Goal: Task Accomplishment & Management: Use online tool/utility

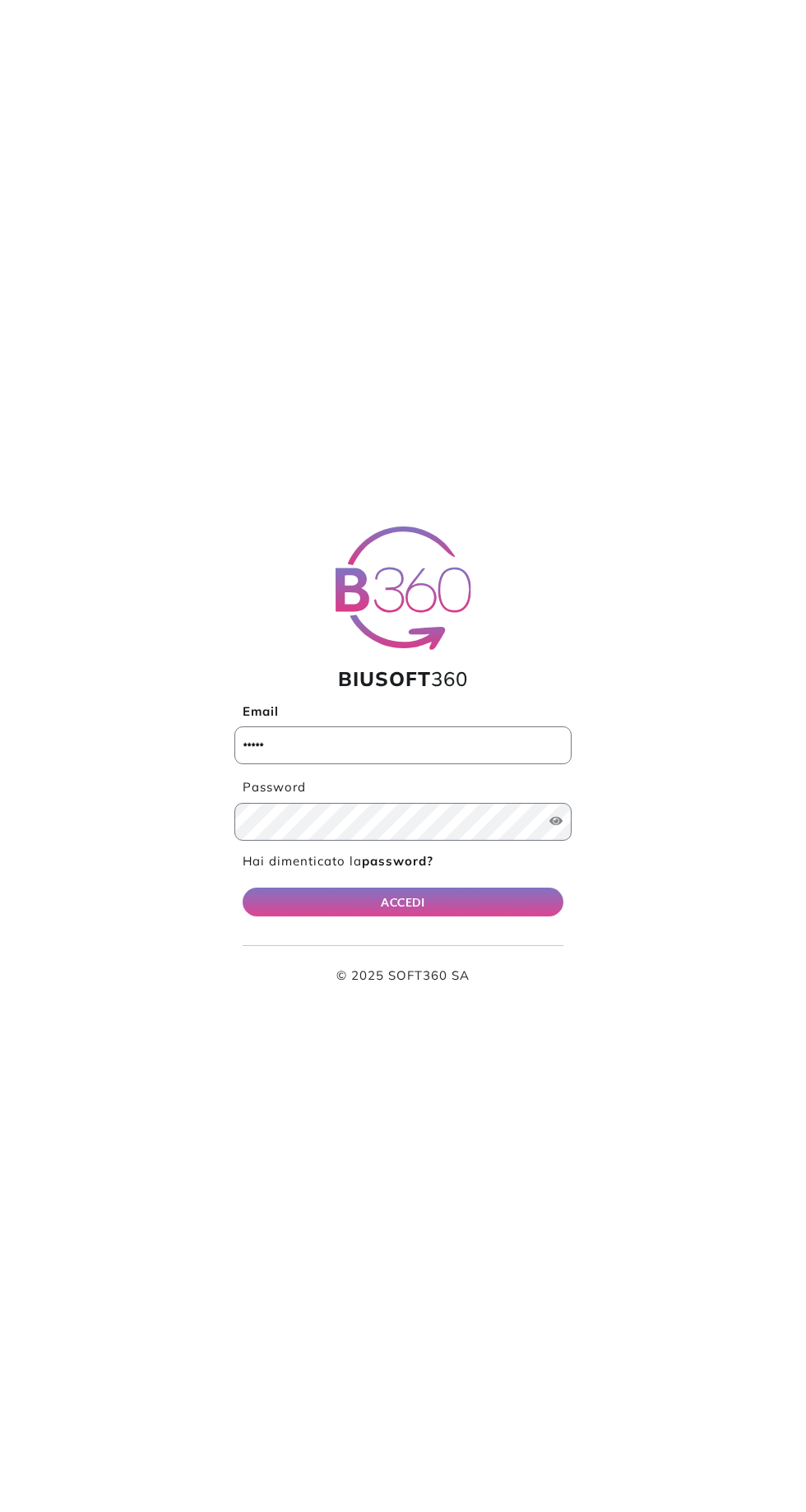
click at [266, 747] on input "Email" at bounding box center [403, 745] width 337 height 38
type input "**********"
click at [242, 887] on button "ACCEDI" at bounding box center [402, 901] width 321 height 28
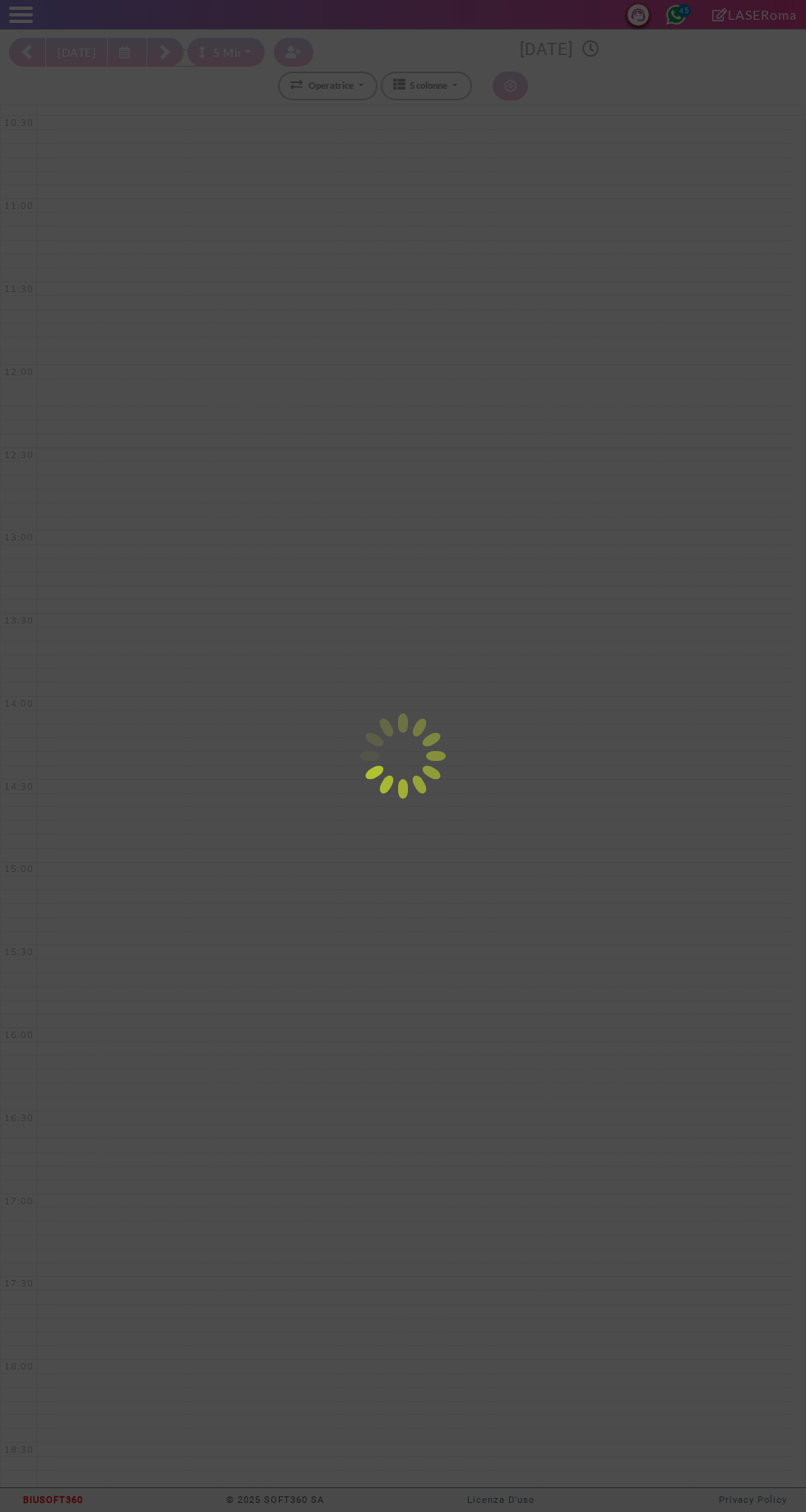
select select "*"
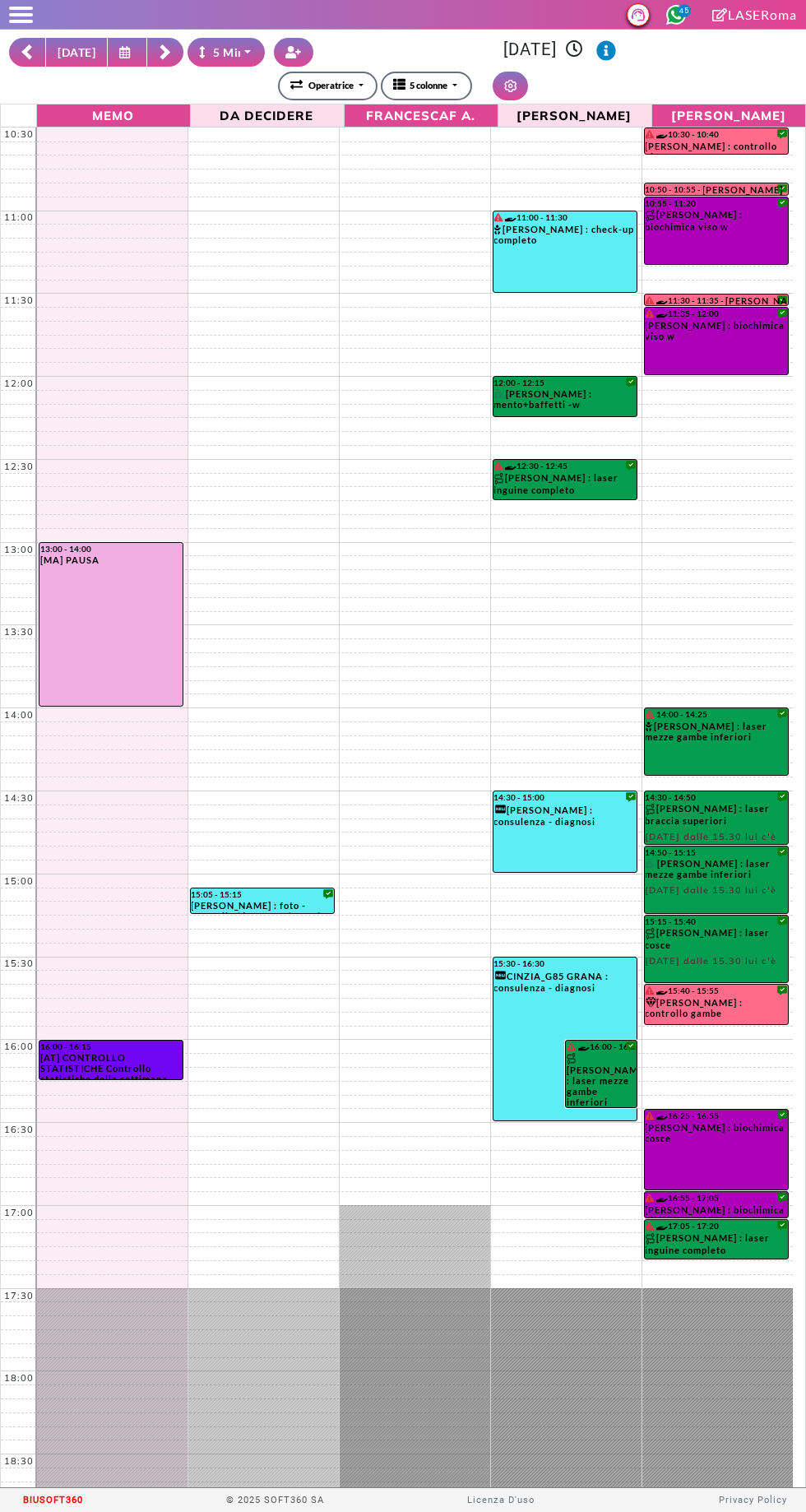
click at [63, 54] on button "[DATE]" at bounding box center [76, 52] width 63 height 28
type input "**********"
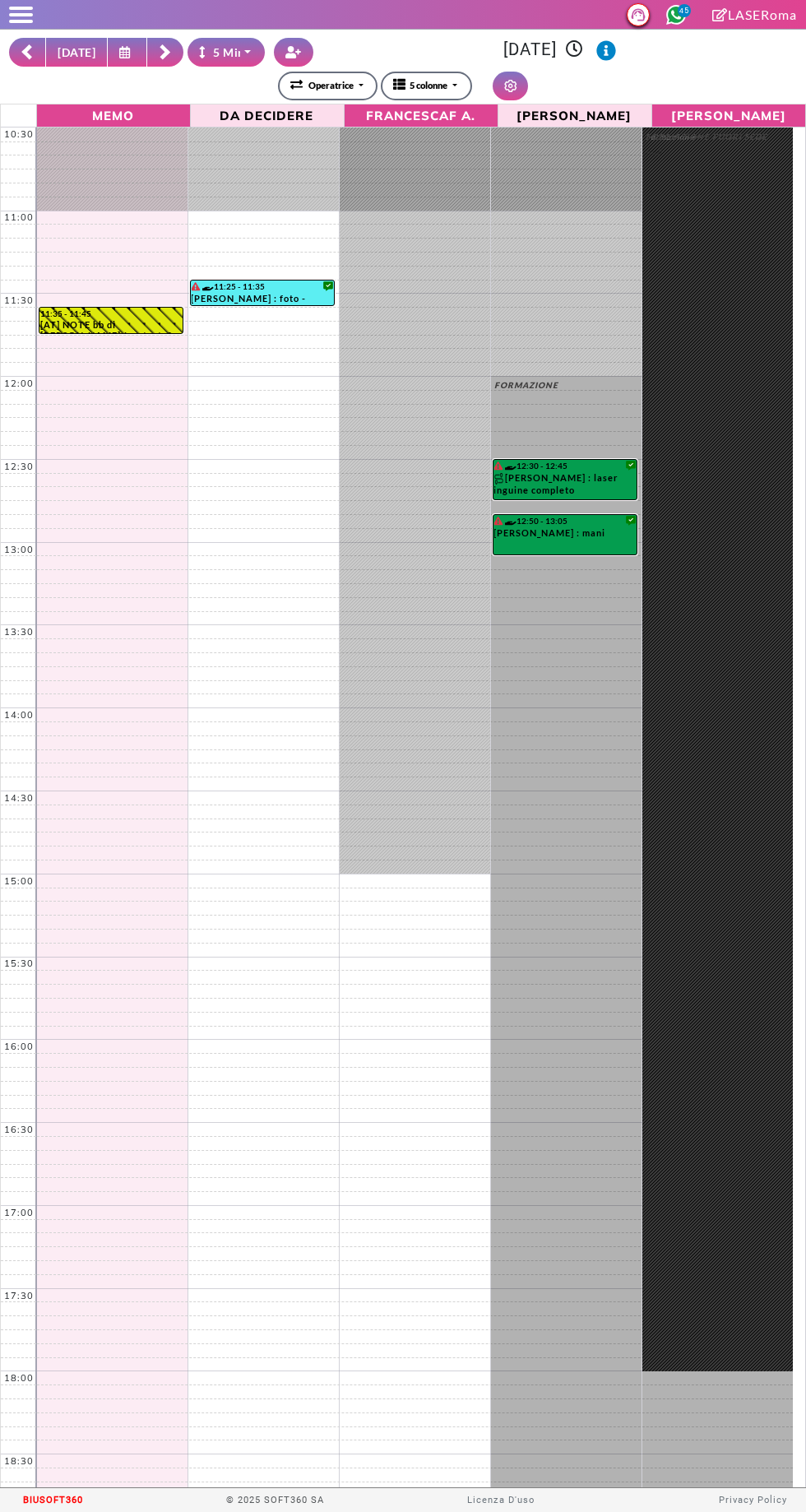
click at [164, 50] on icon at bounding box center [165, 52] width 13 height 17
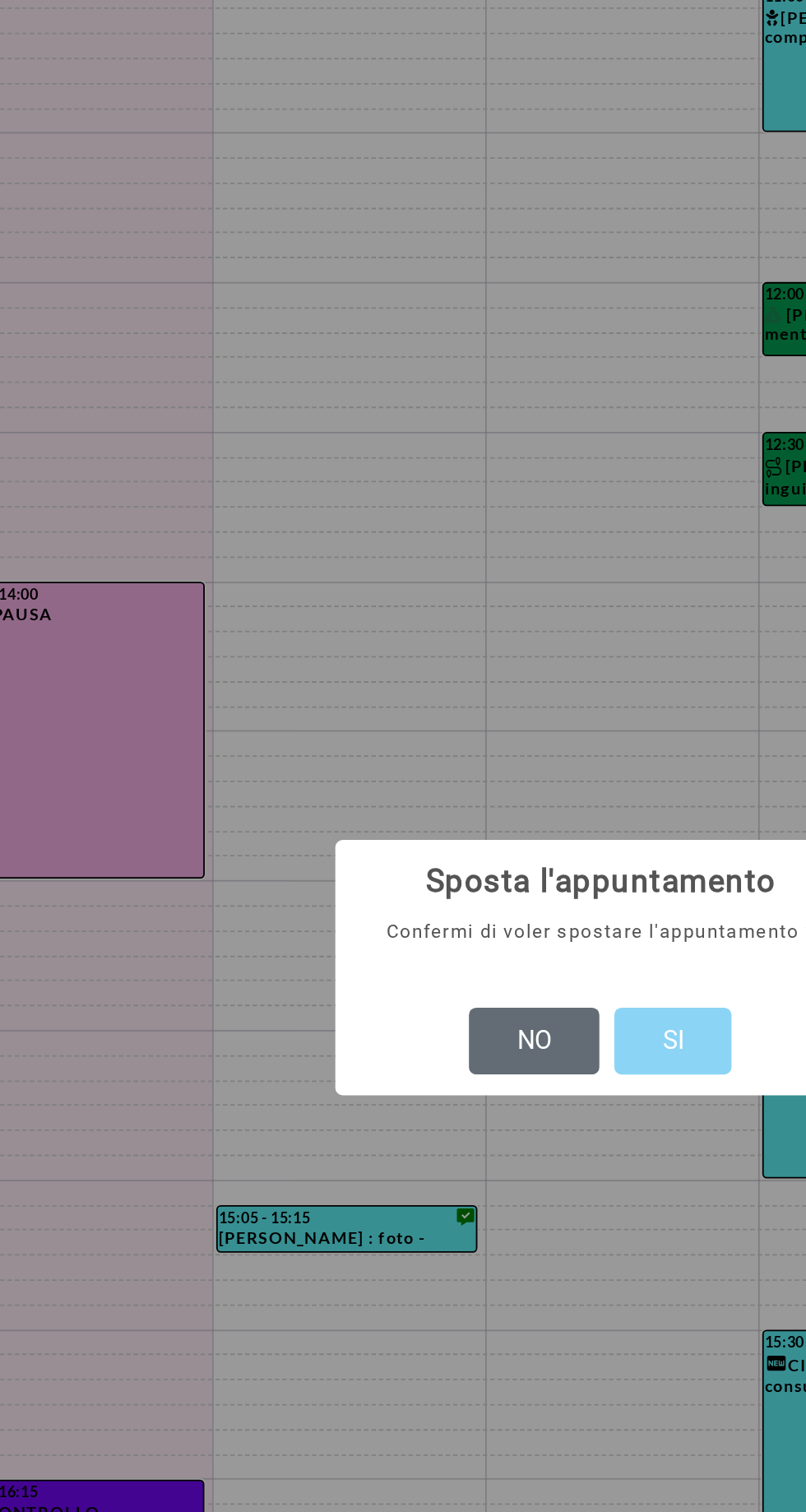
click at [335, 795] on button "NO" at bounding box center [366, 796] width 73 height 38
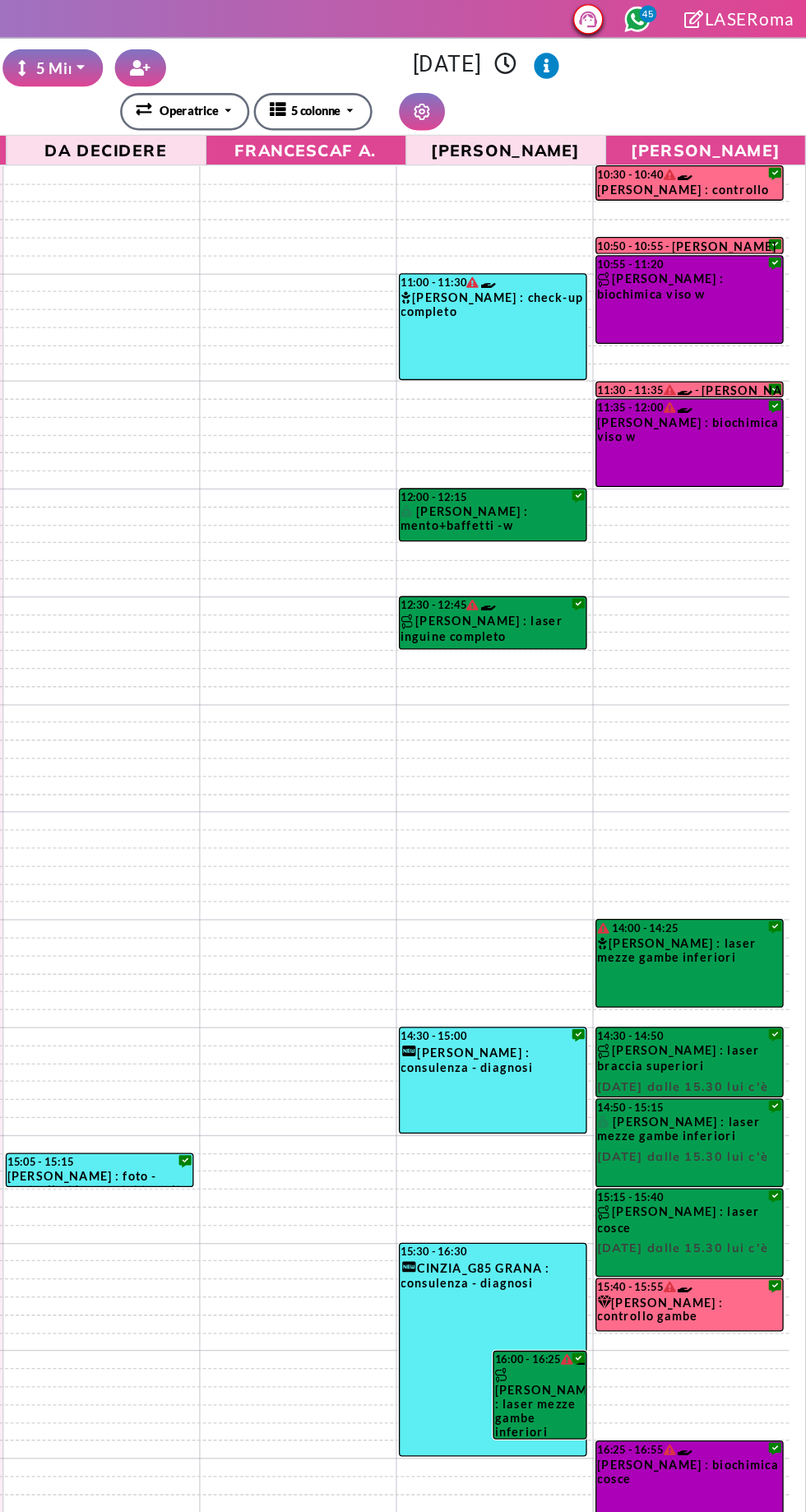
select select "*"
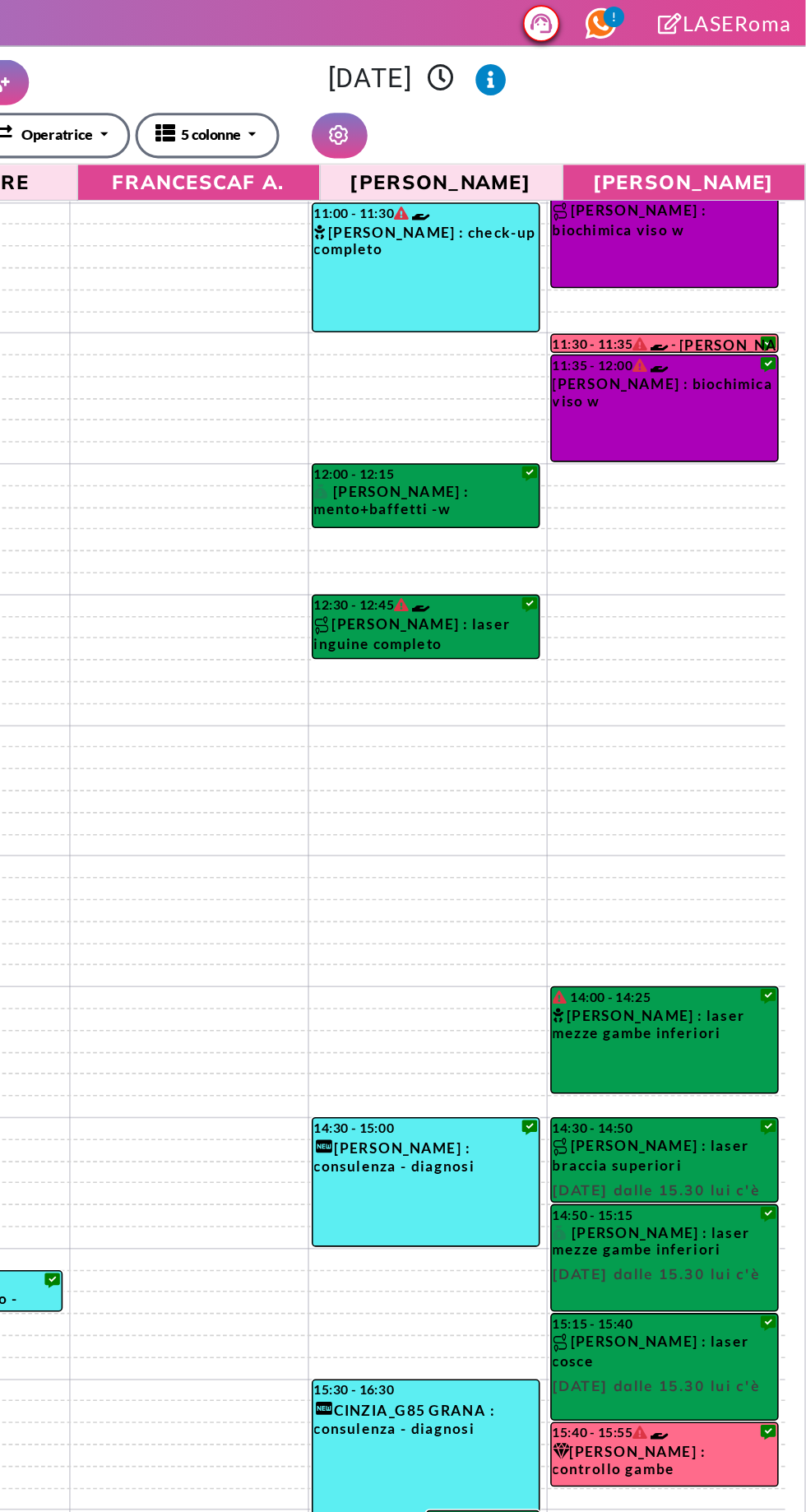
scroll to position [216, 0]
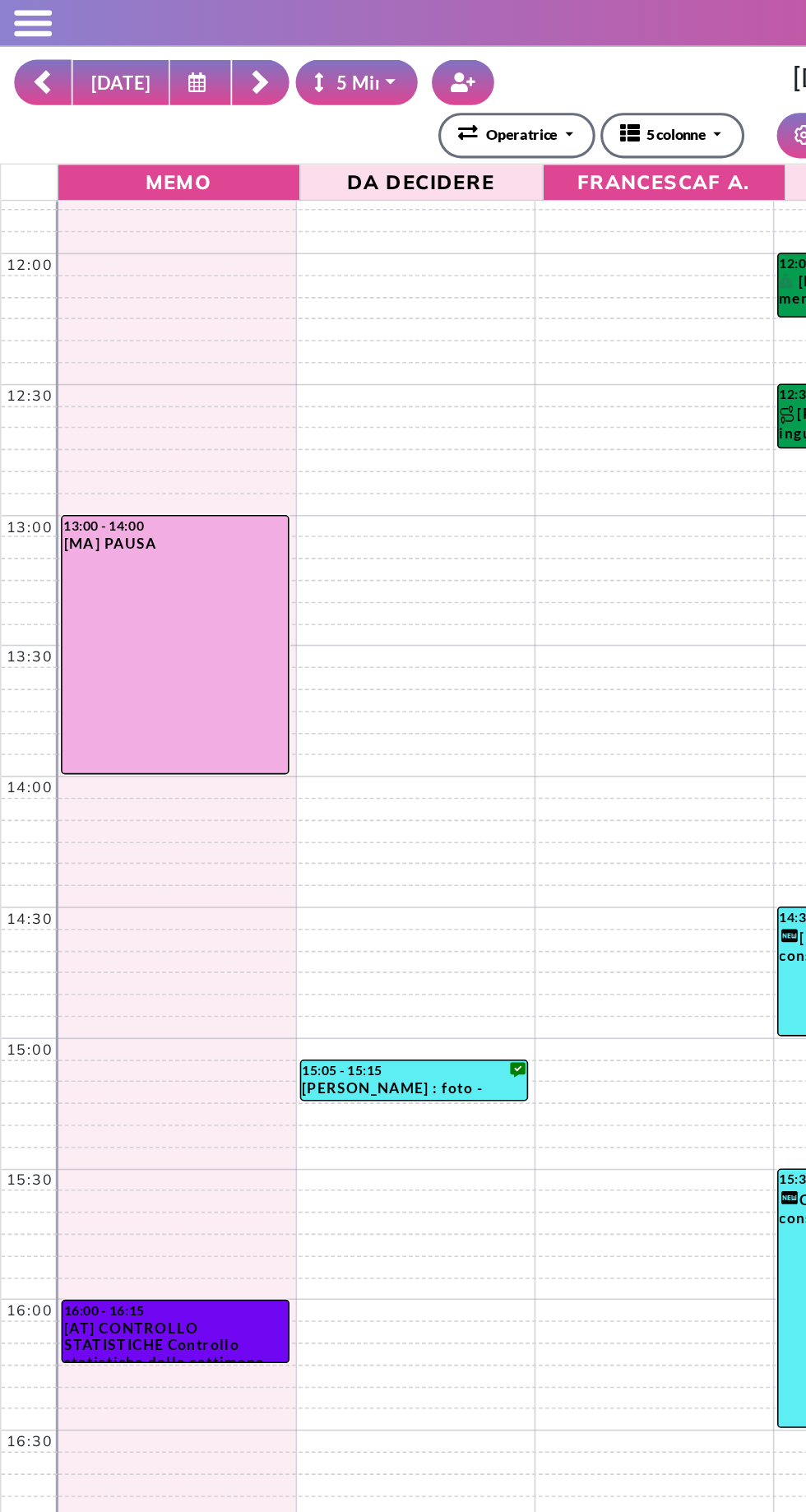
click at [135, 39] on button at bounding box center [127, 52] width 39 height 28
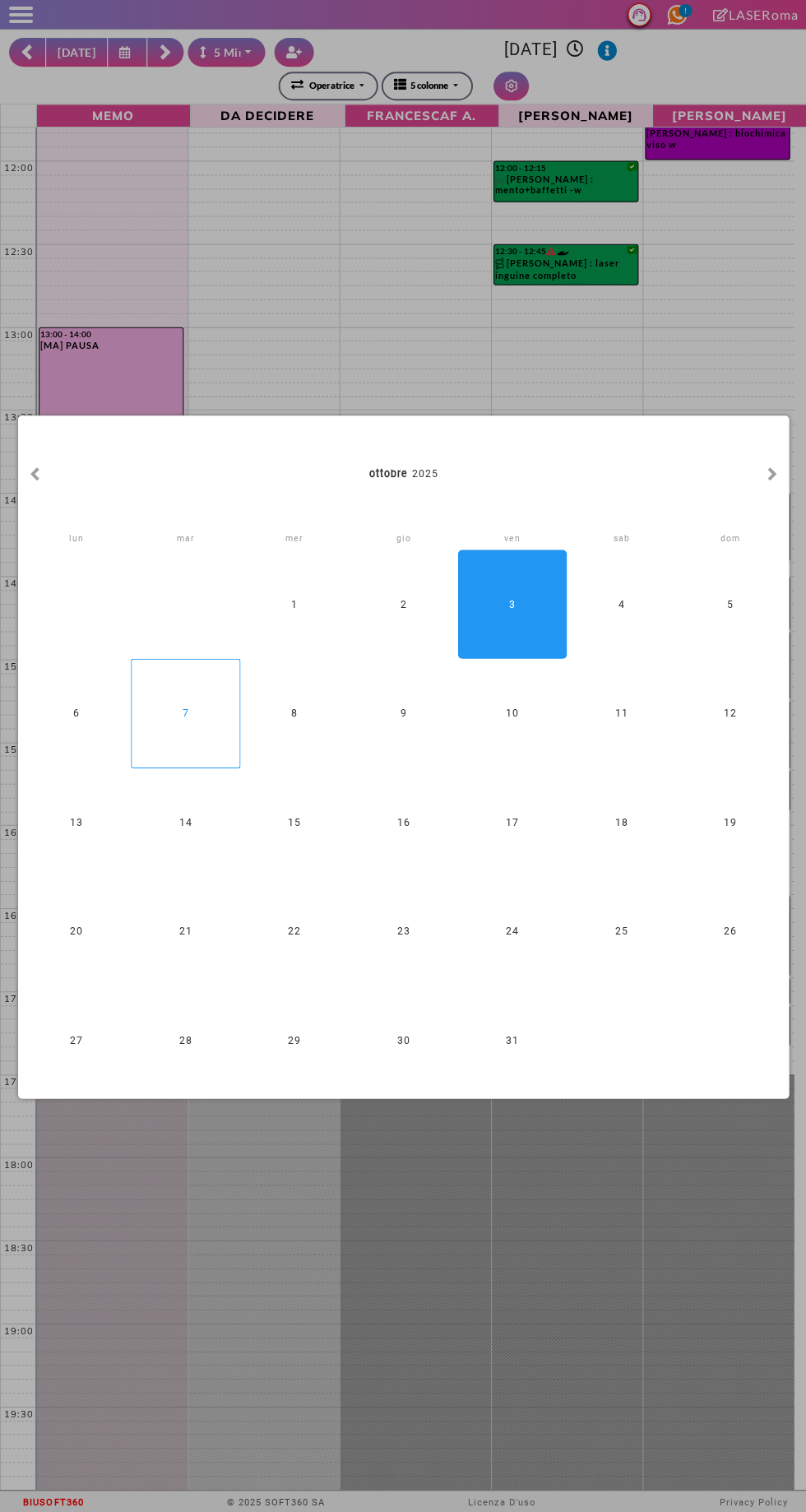
click at [194, 713] on div "7" at bounding box center [184, 712] width 109 height 109
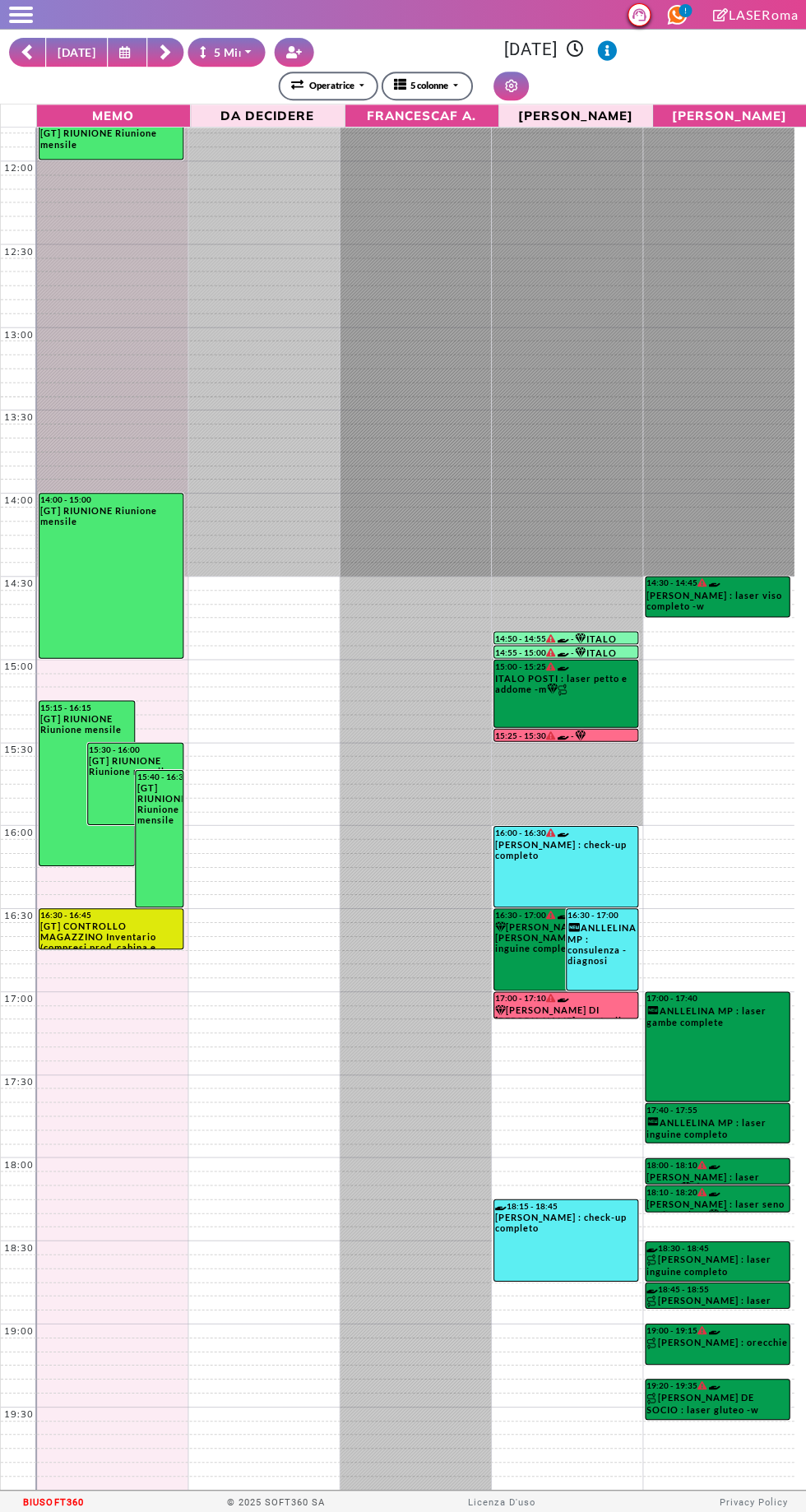
click at [74, 52] on button "[DATE]" at bounding box center [76, 52] width 63 height 28
type input "**********"
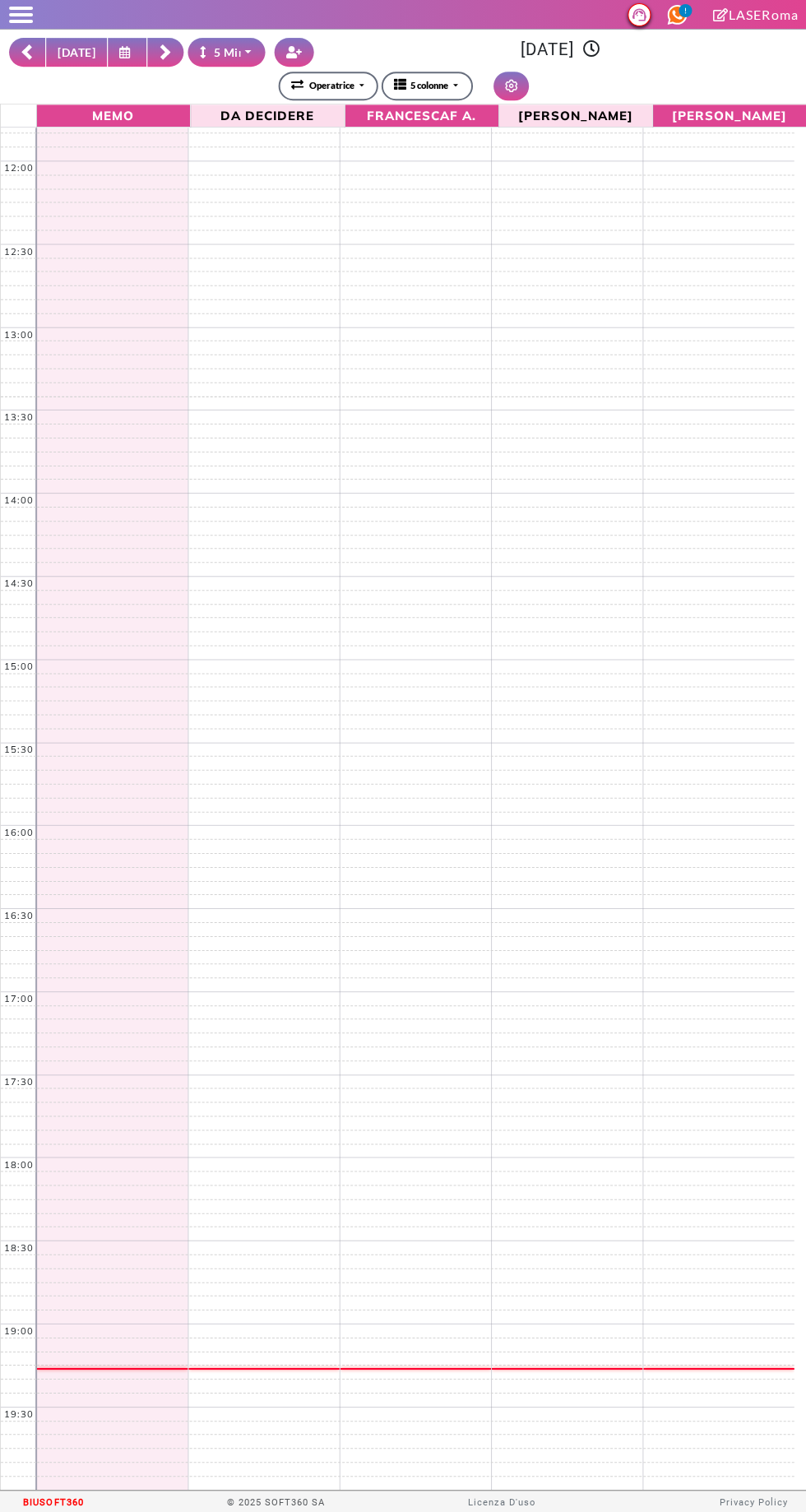
scroll to position [0, 0]
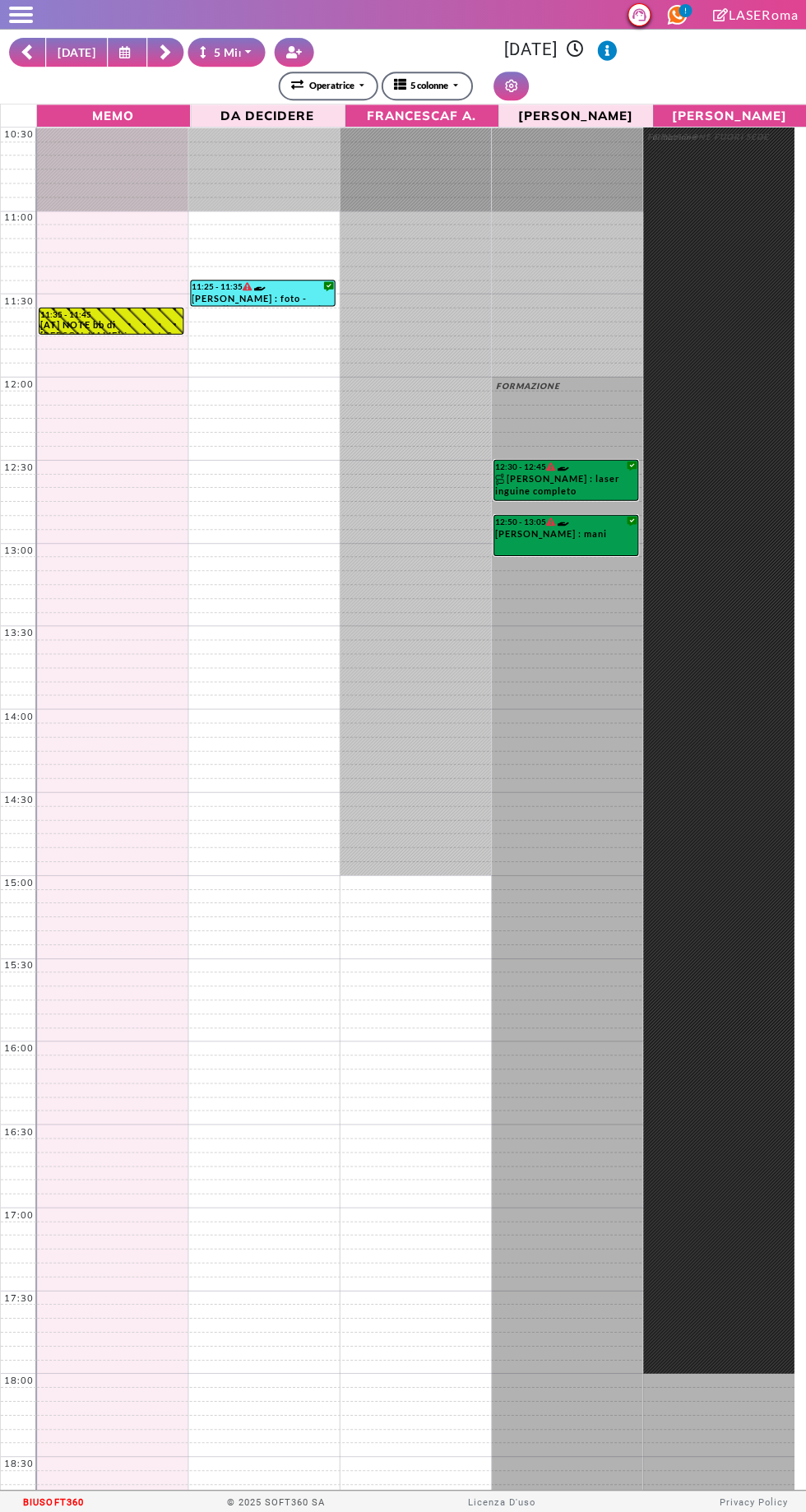
click at [160, 52] on rect at bounding box center [165, 54] width 10 height 10
